Goal: Task Accomplishment & Management: Manage account settings

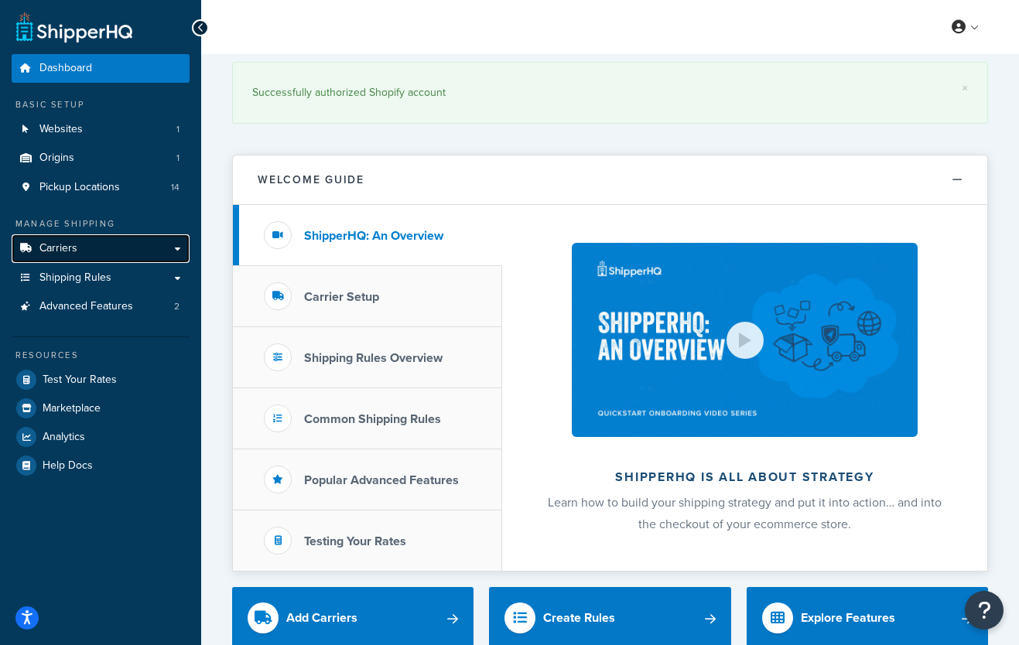
click at [83, 240] on link "Carriers" at bounding box center [101, 248] width 178 height 29
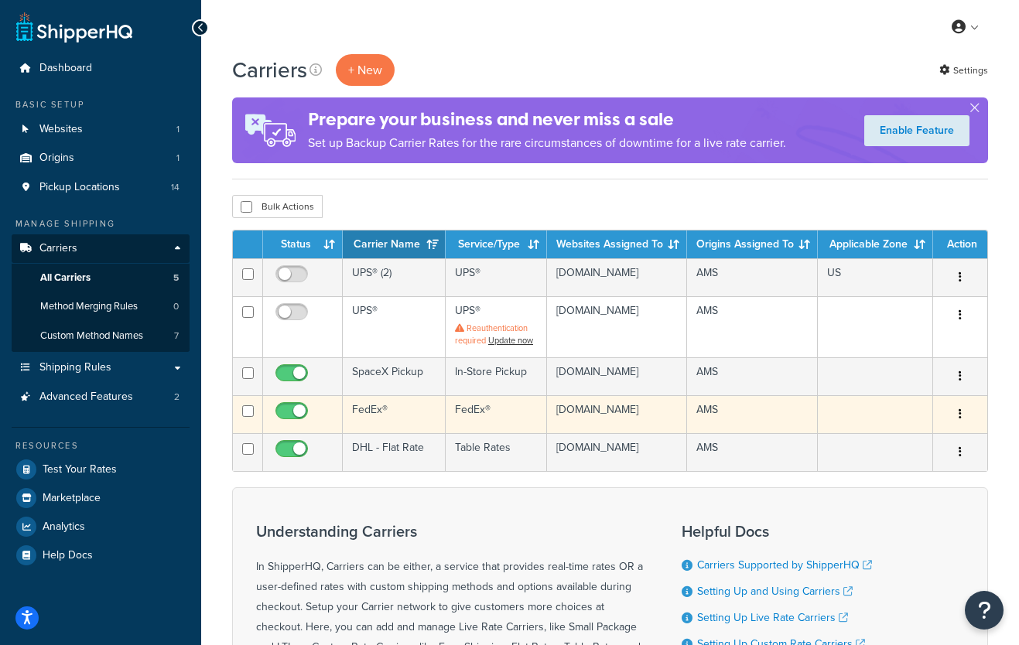
click at [395, 420] on td "FedEx®" at bounding box center [394, 414] width 103 height 38
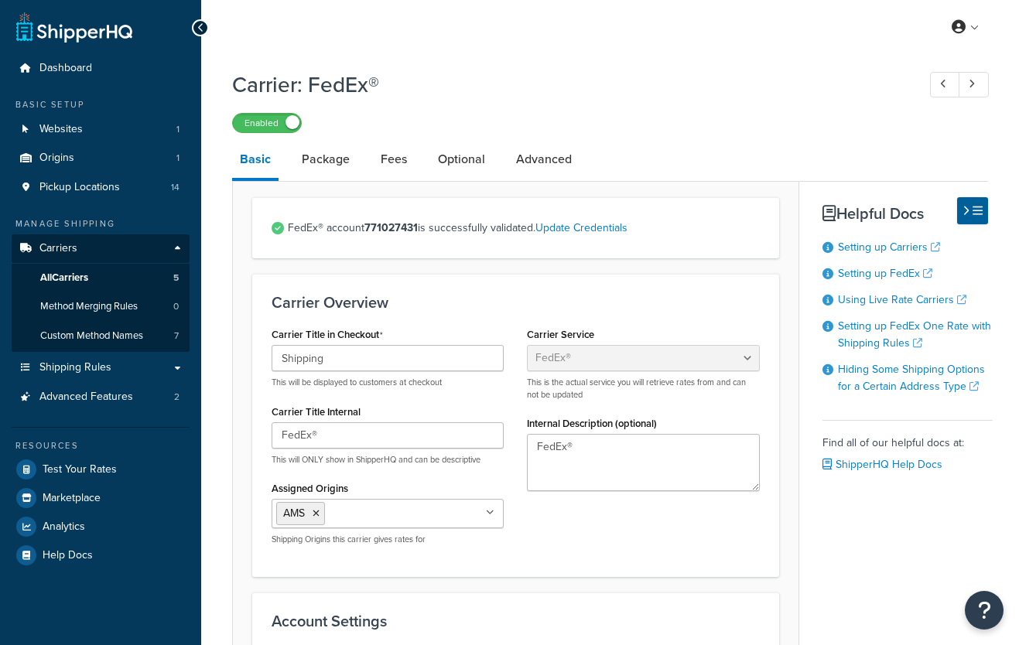
select select "fedEx"
select select "REGULAR_PICKUP"
select select "YOUR_PACKAGING"
drag, startPoint x: 367, startPoint y: 229, endPoint x: 417, endPoint y: 230, distance: 50.3
click at [417, 230] on strong "771027431" at bounding box center [390, 228] width 53 height 16
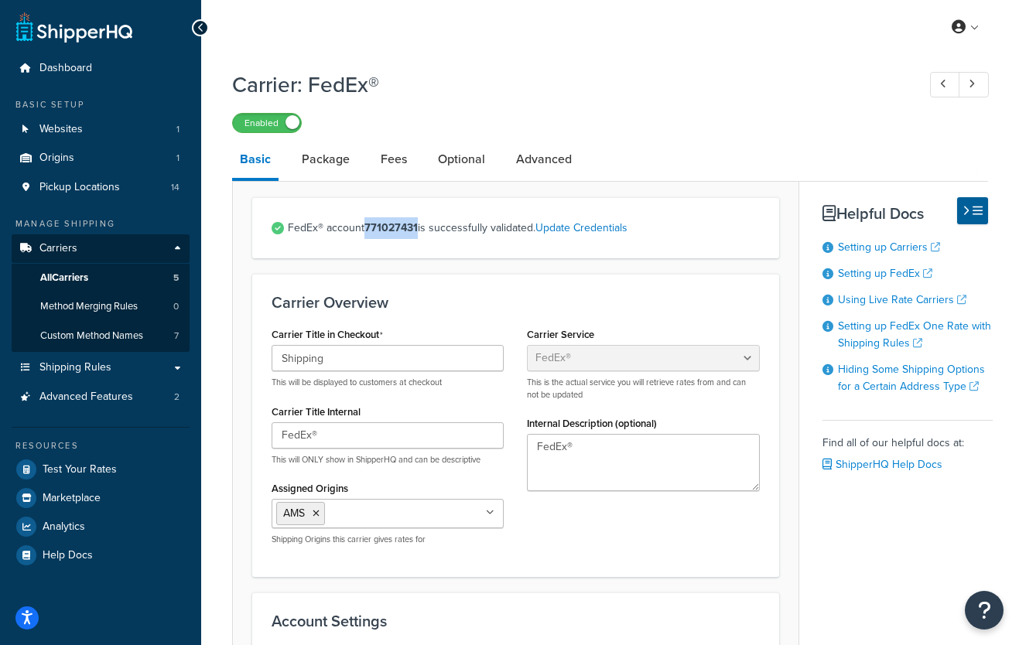
copy strong "771027431"
click at [648, 99] on h1 "Carrier: FedEx®" at bounding box center [566, 85] width 669 height 30
